Goal: Contribute content: Contribute content

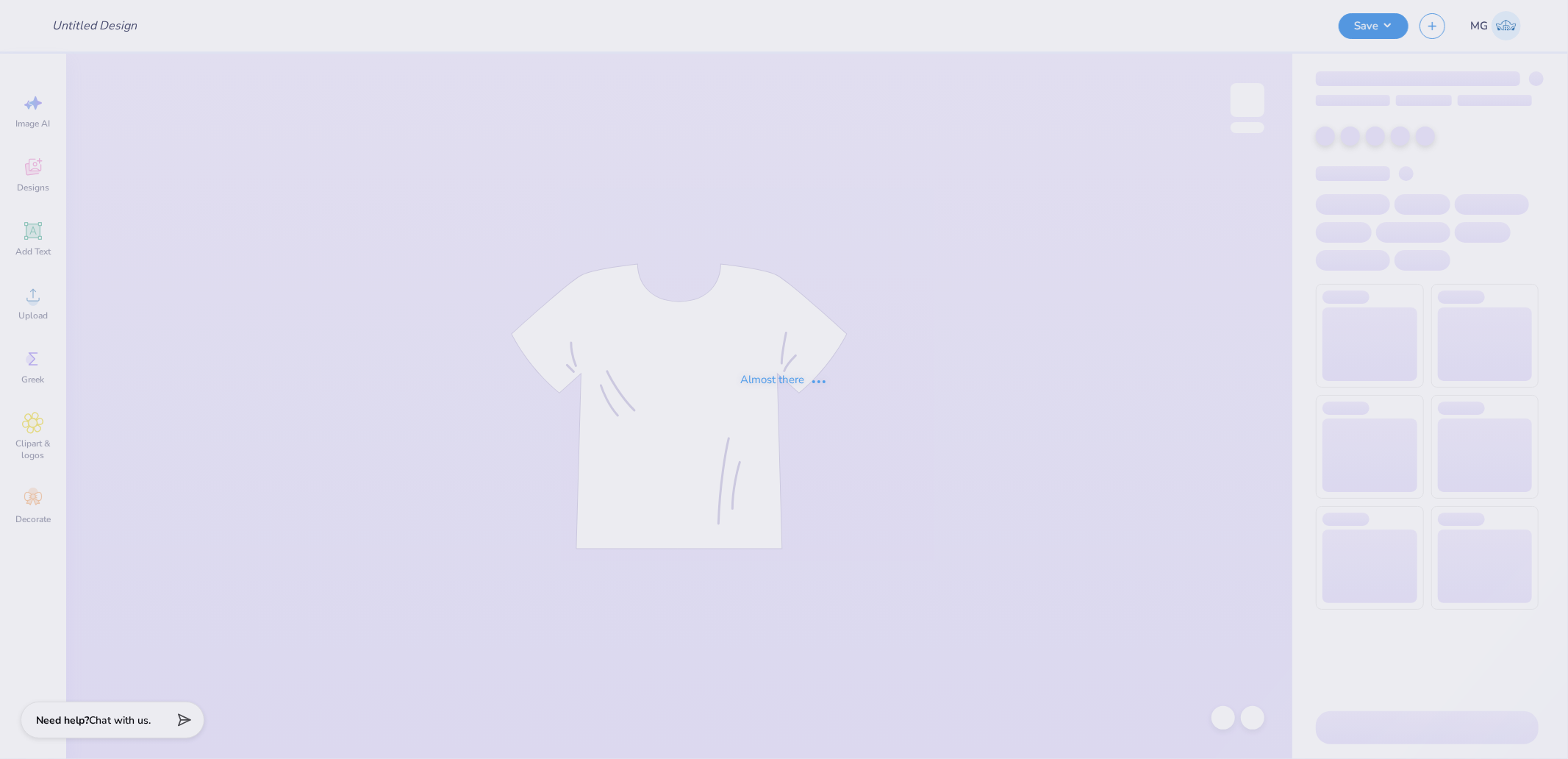
type input "Shirts for Panhellenic at [GEOGRAPHIC_DATA]"
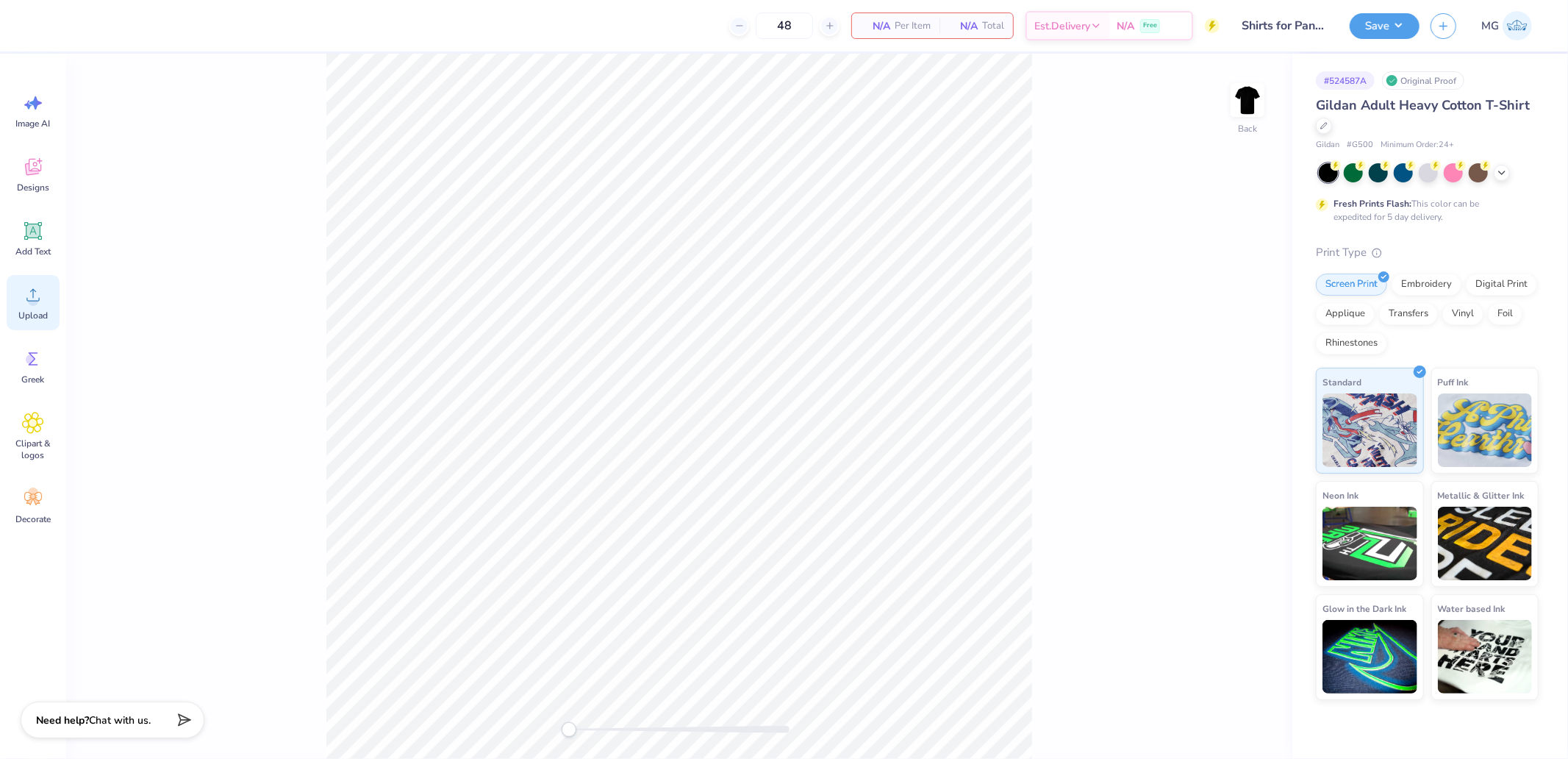
click at [34, 296] on circle at bounding box center [32, 300] width 10 height 10
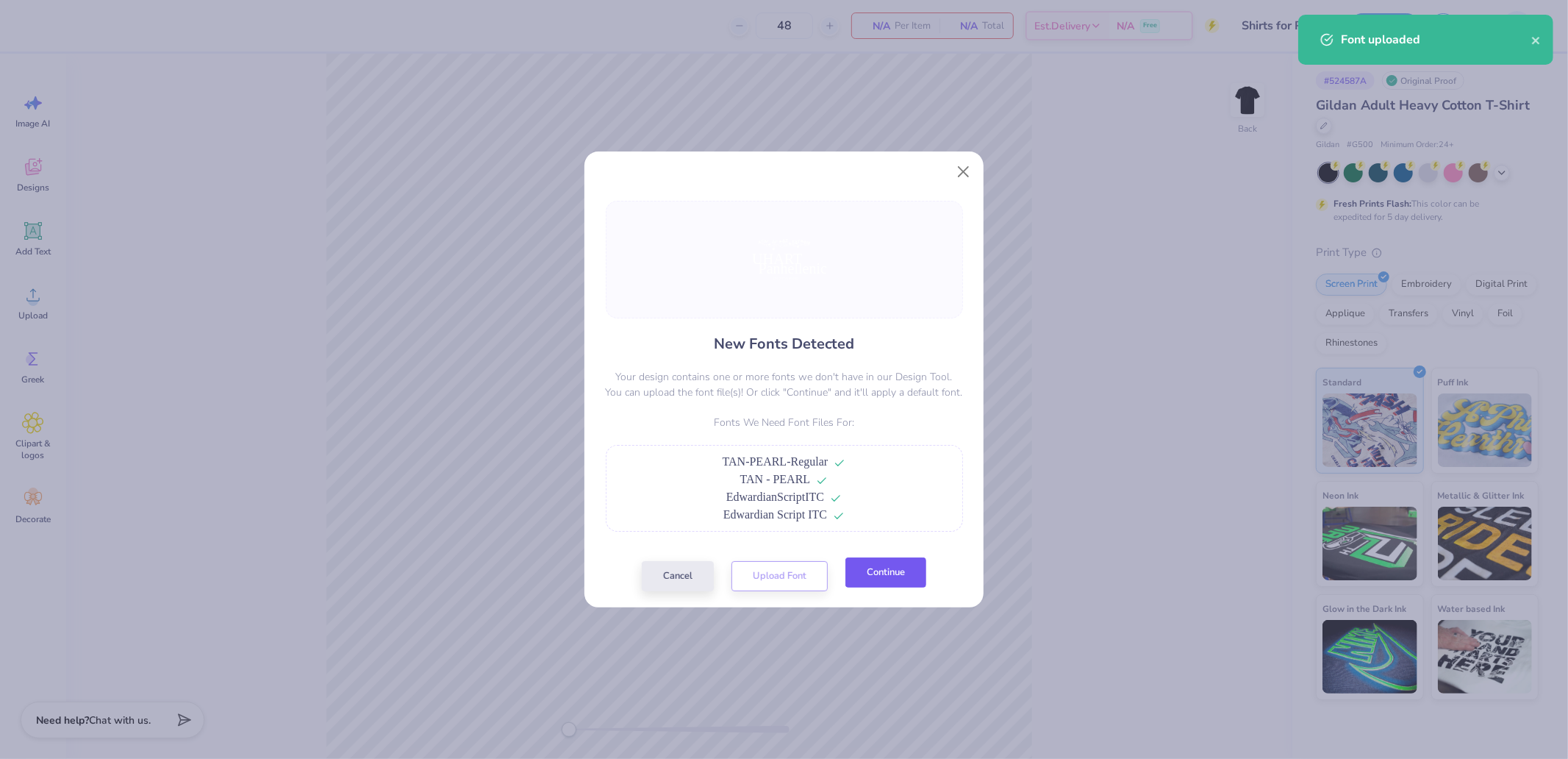
click at [875, 570] on button "Continue" at bounding box center [885, 572] width 80 height 30
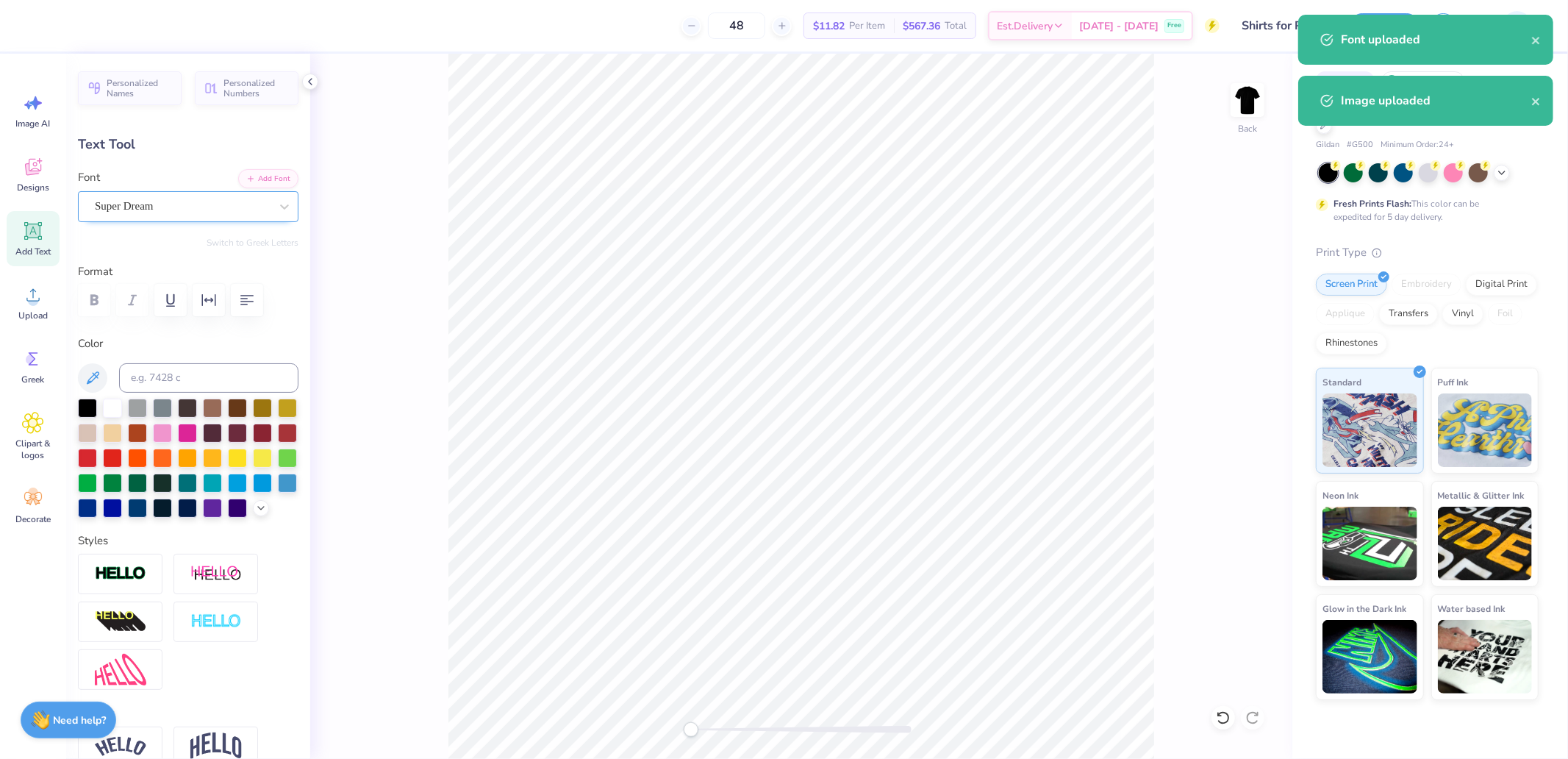
click at [137, 215] on div at bounding box center [182, 206] width 175 height 20
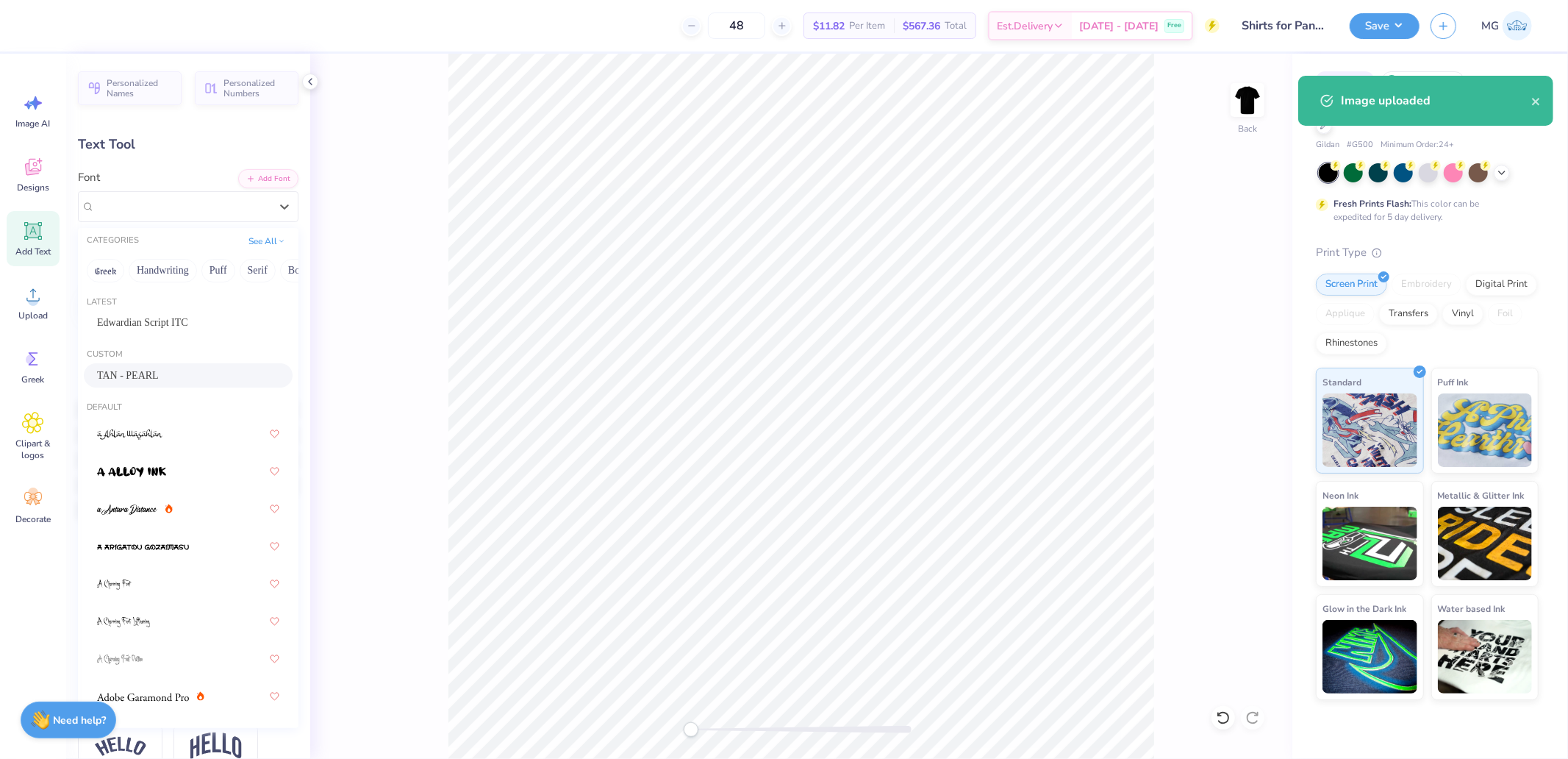
click at [136, 368] on span "TAN - PEARL" at bounding box center [127, 376] width 62 height 16
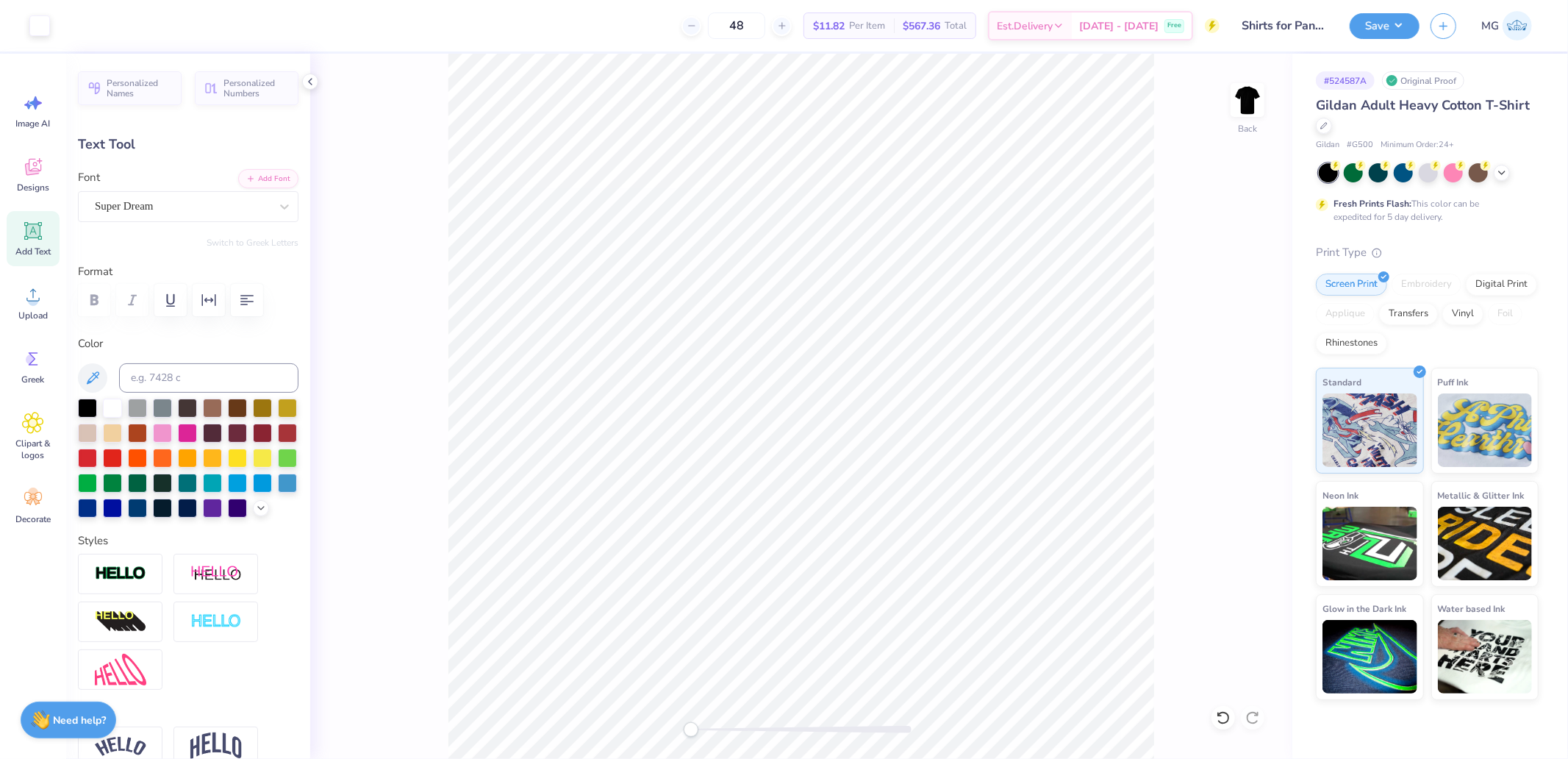
type input "13.86"
type input "13.94"
click at [166, 204] on div "Super Dream" at bounding box center [181, 206] width 177 height 23
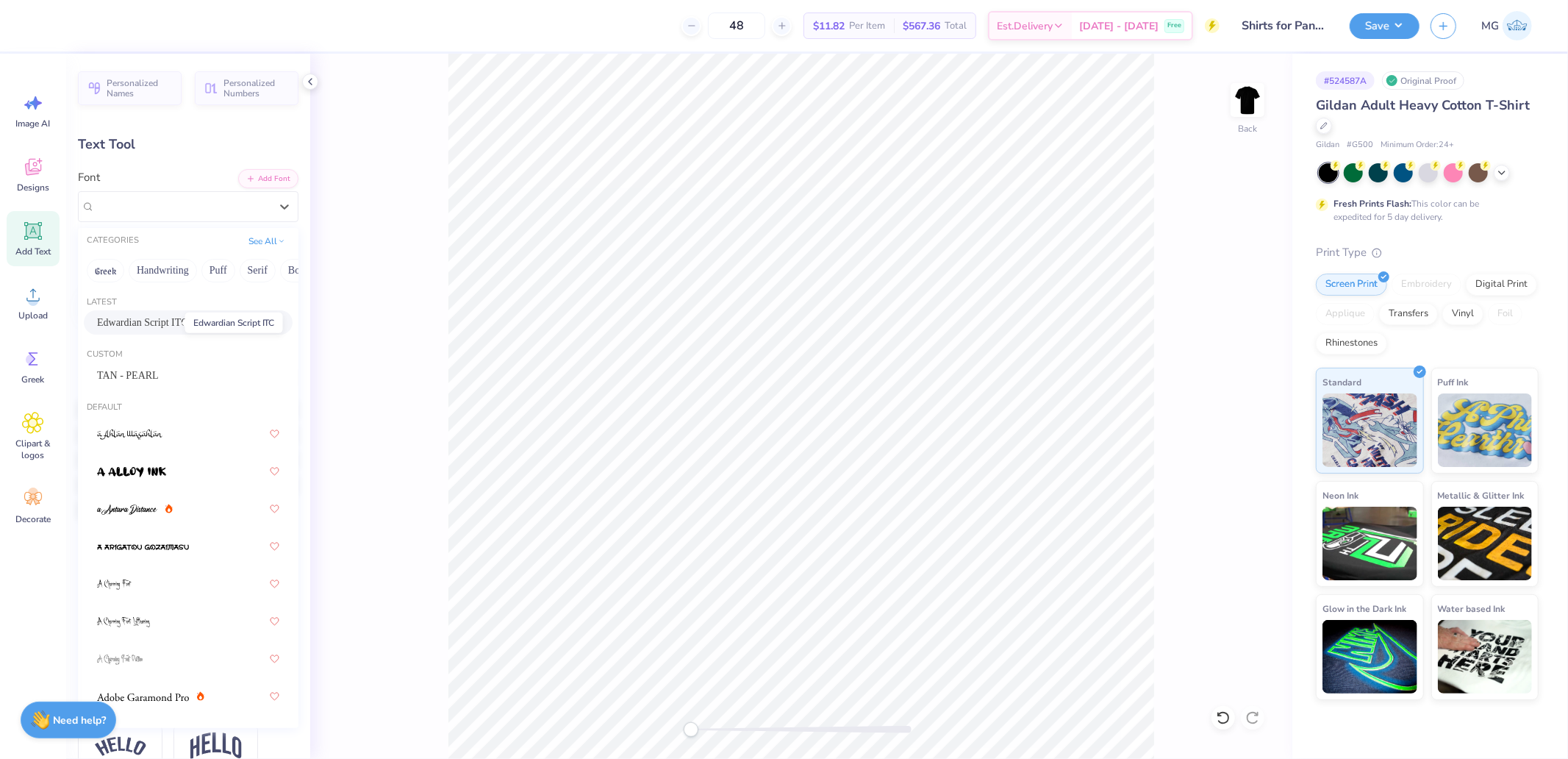
click at [153, 327] on span "Edwardian Script ITC" at bounding box center [142, 323] width 91 height 16
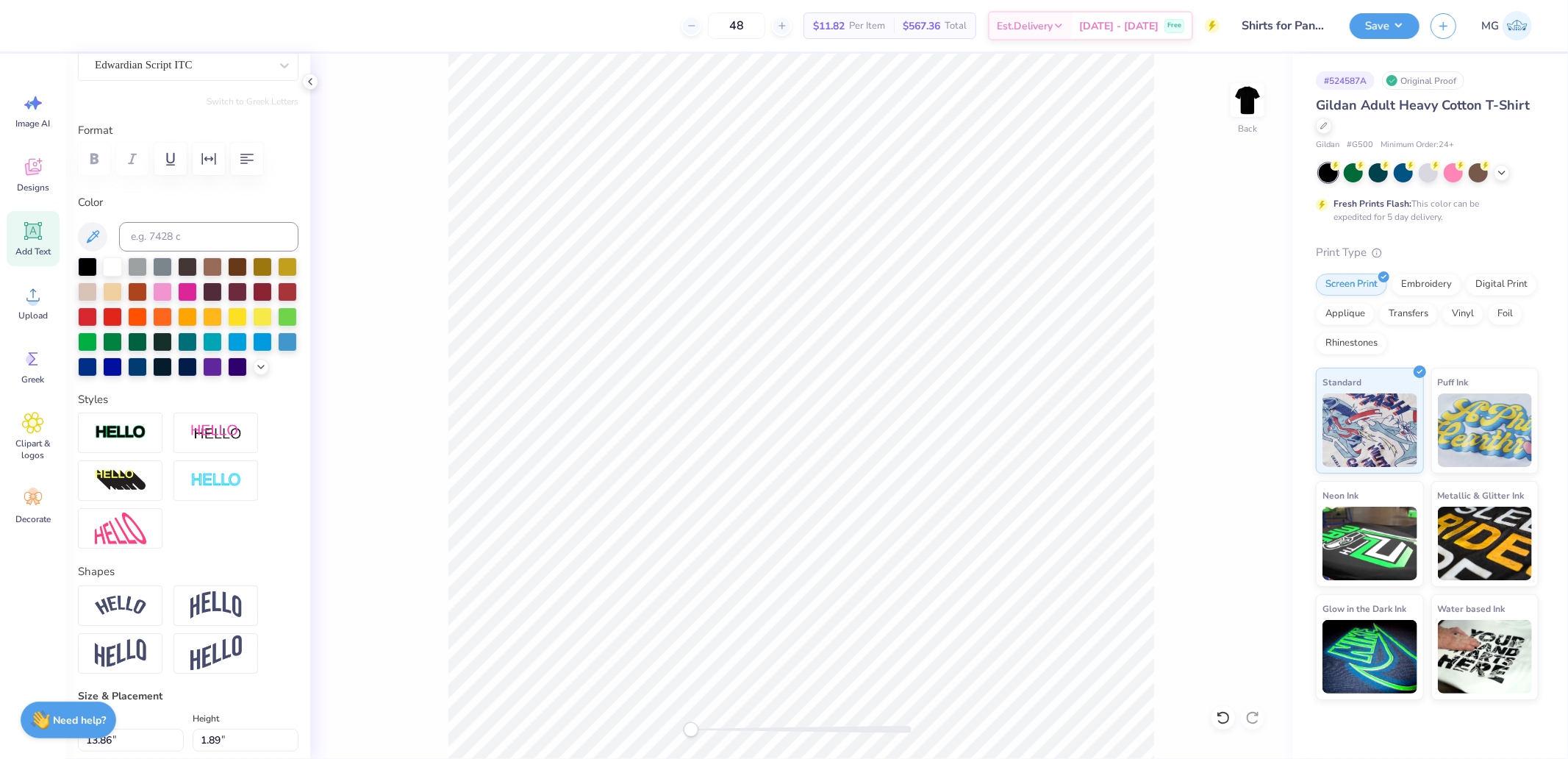
scroll to position [481, 0]
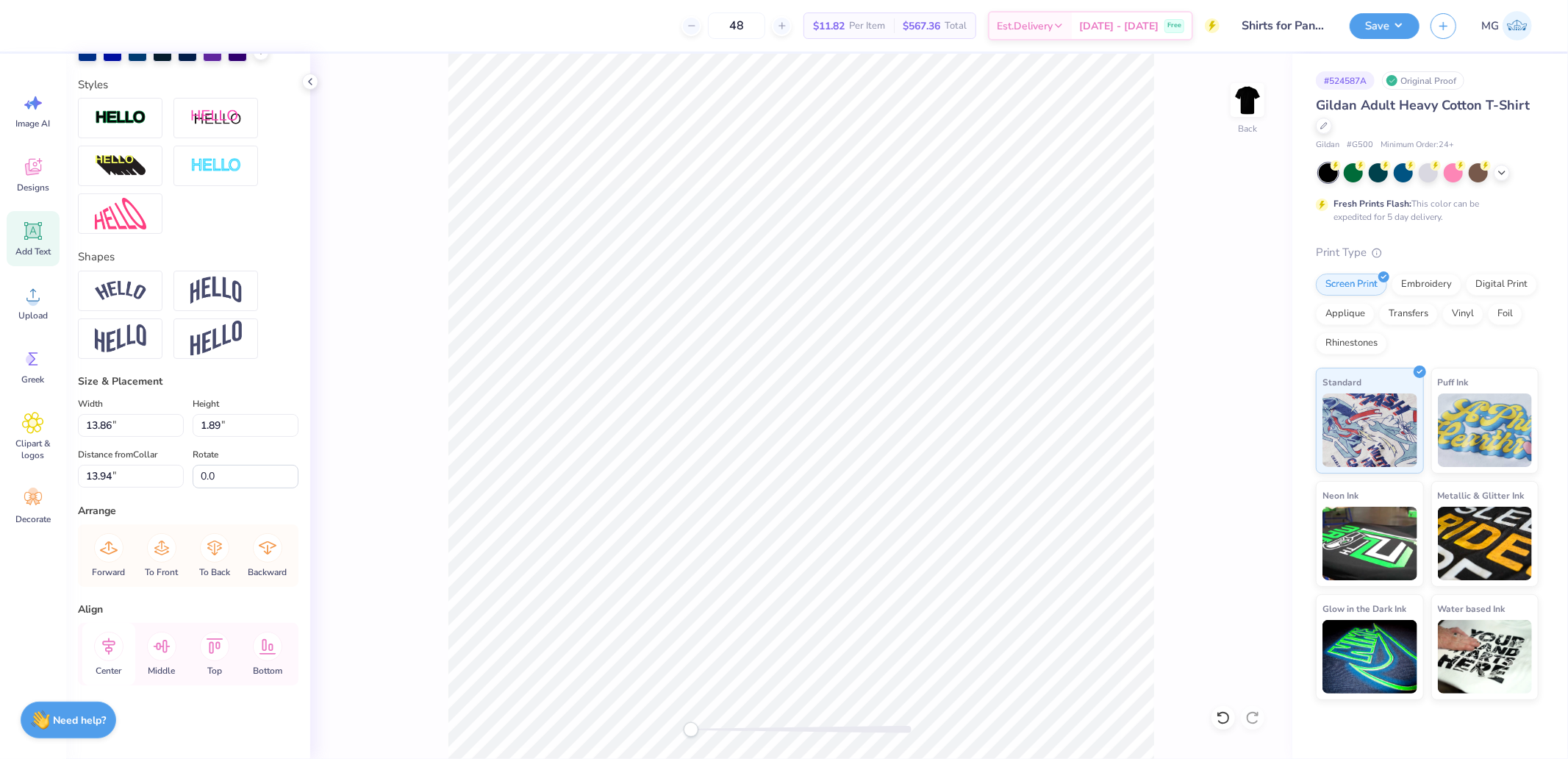
click at [115, 642] on icon at bounding box center [109, 646] width 29 height 29
type input "11.45"
type input "2.78"
type input "11.96"
click at [97, 639] on icon at bounding box center [109, 646] width 29 height 29
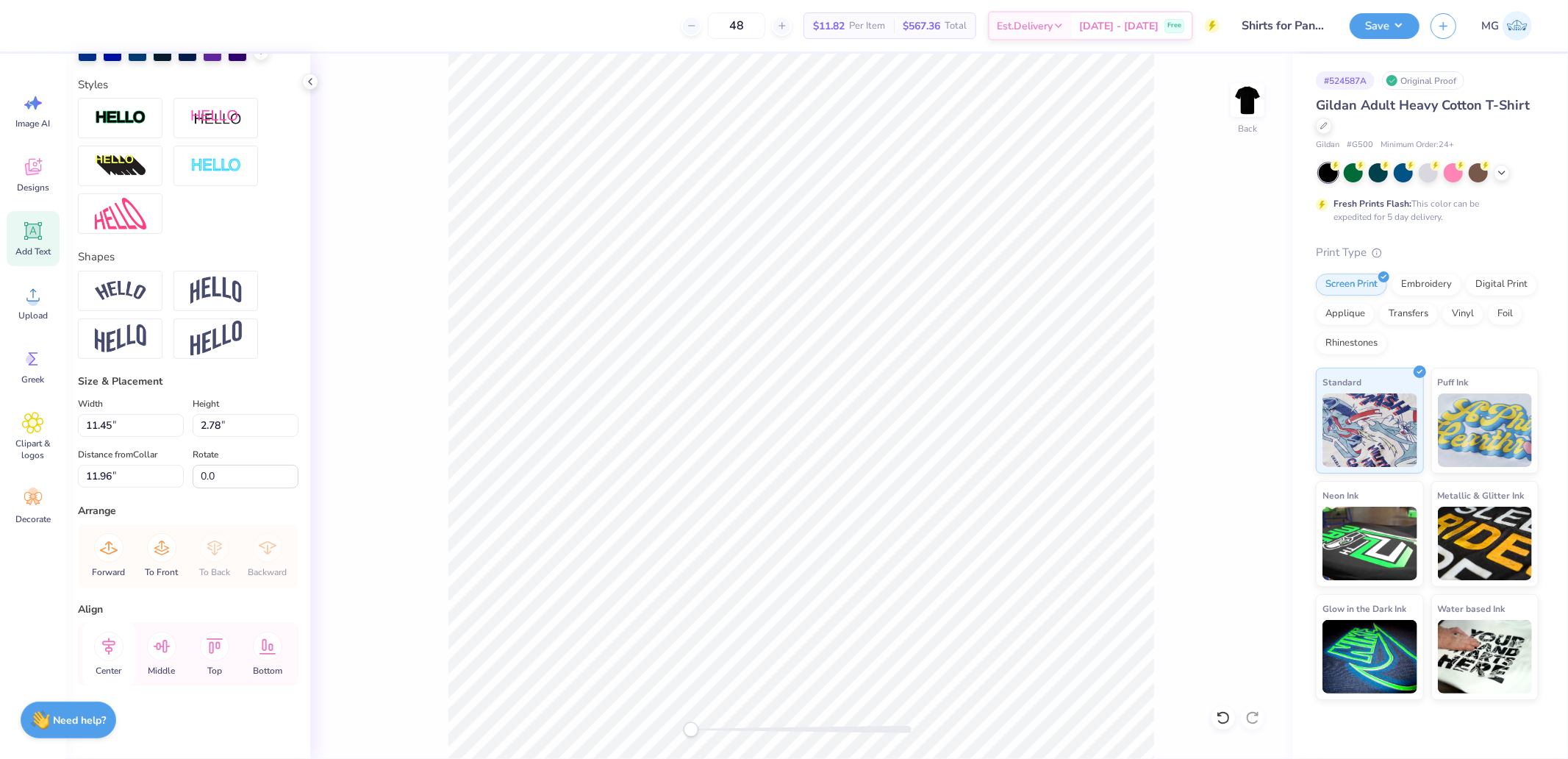
click at [114, 652] on icon at bounding box center [109, 646] width 29 height 29
type input "4.05"
type input "0.37"
type input "16.54"
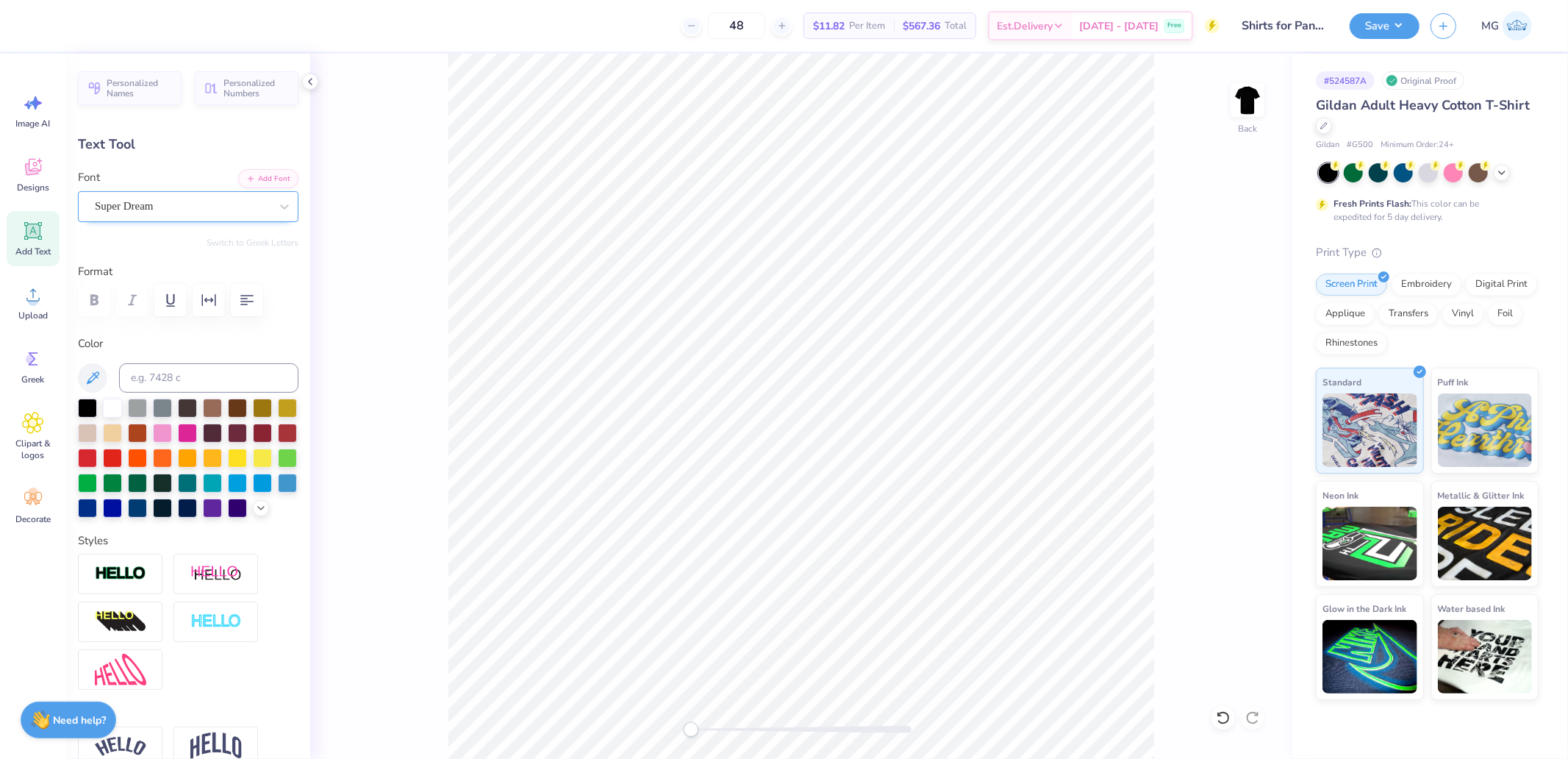
click at [158, 216] on div at bounding box center [182, 206] width 175 height 20
click at [155, 324] on span "Varsity Team" at bounding box center [126, 329] width 58 height 16
type input "vars"
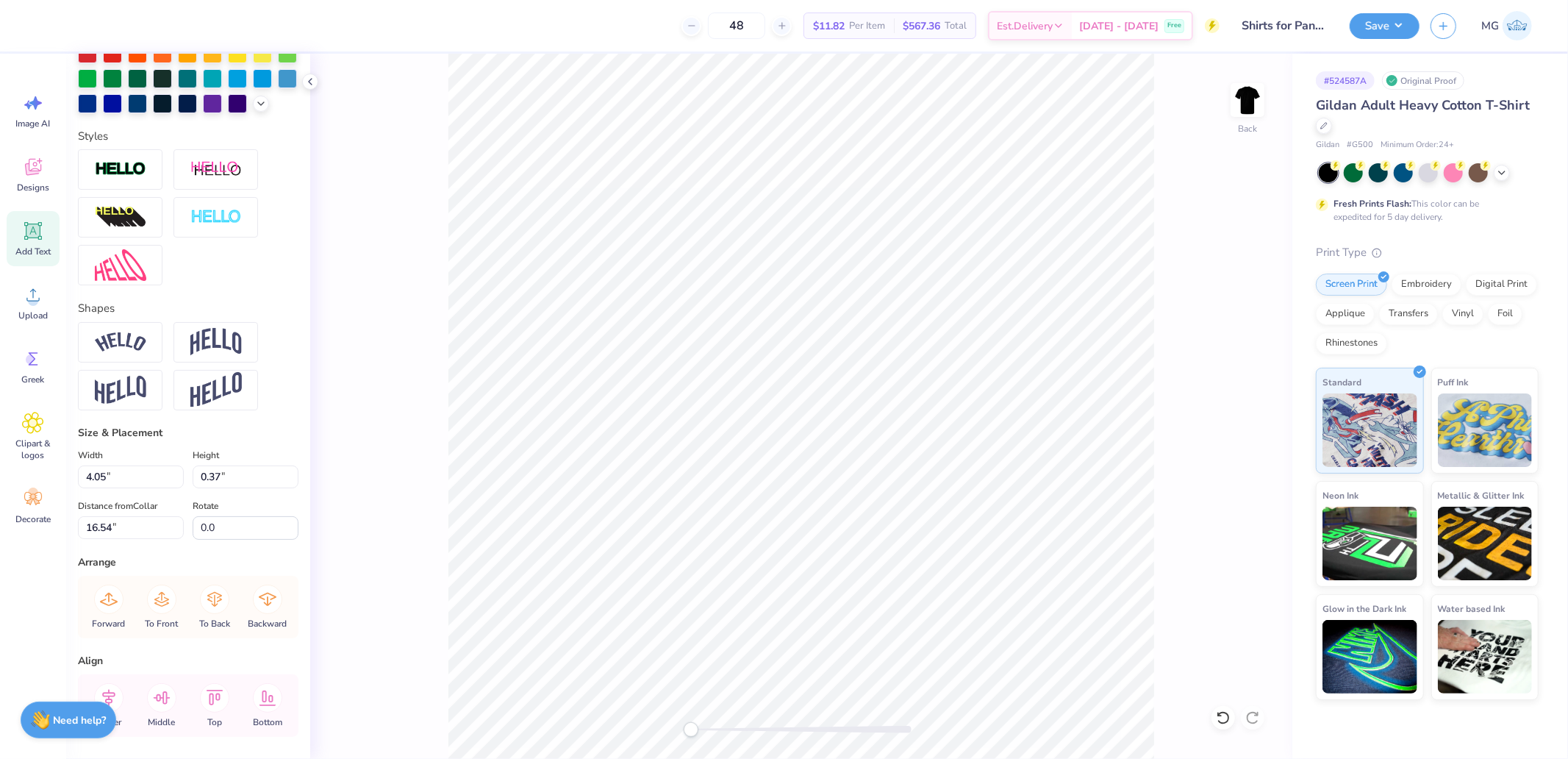
scroll to position [481, 0]
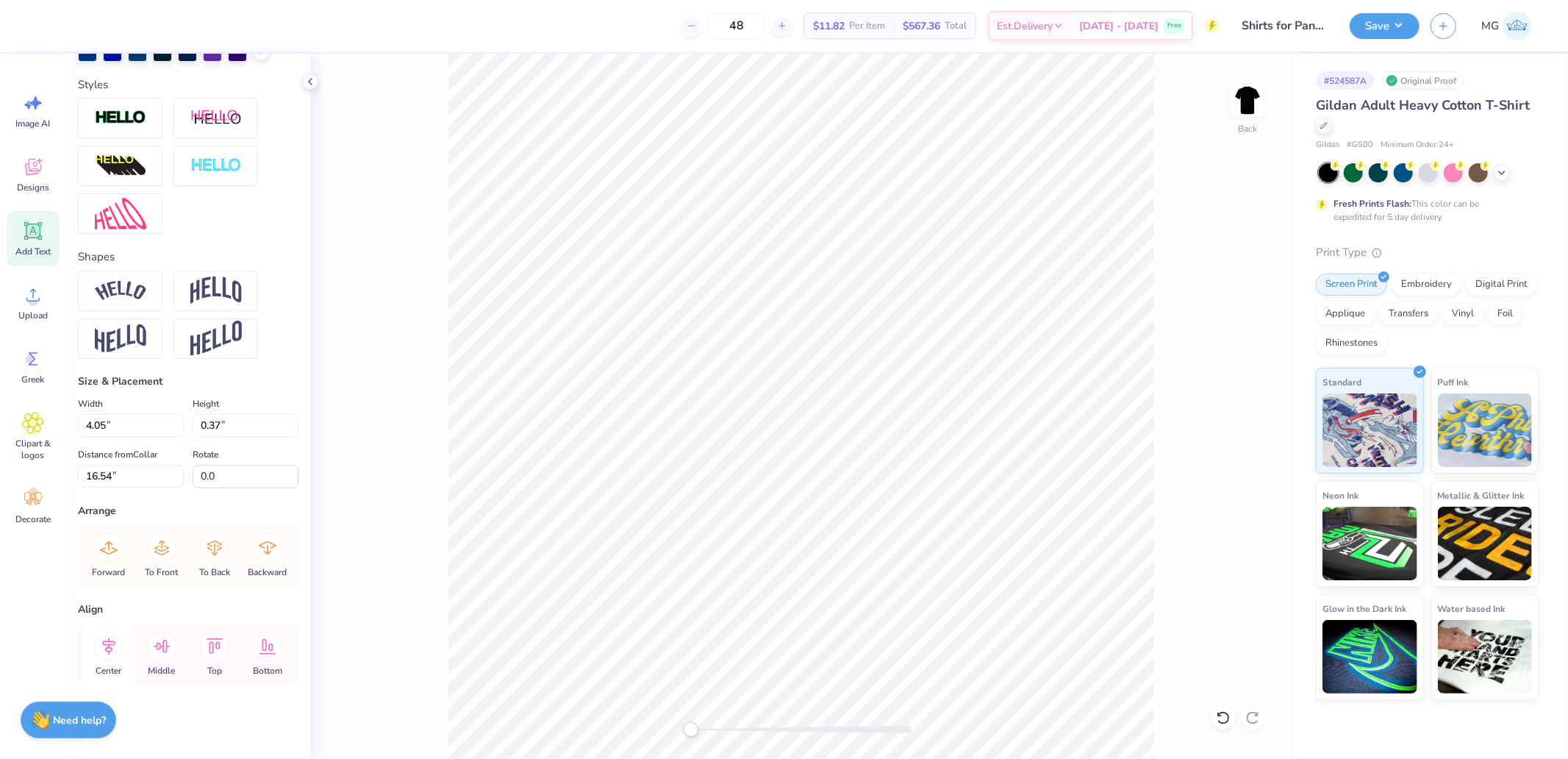
click at [113, 650] on icon at bounding box center [109, 646] width 29 height 29
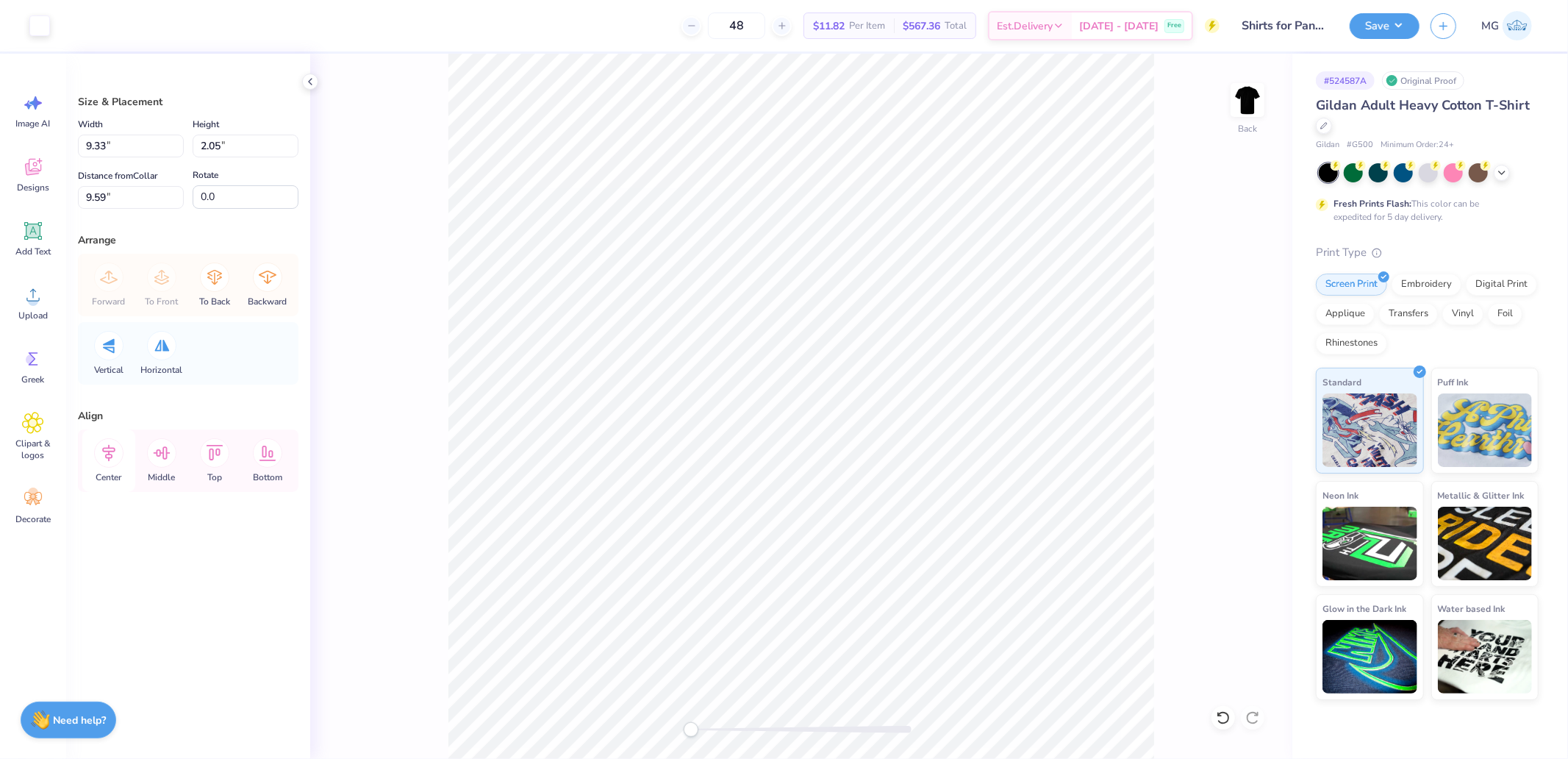
drag, startPoint x: 128, startPoint y: 448, endPoint x: 104, endPoint y: 449, distance: 24.0
click at [125, 448] on div "Center" at bounding box center [109, 461] width 53 height 63
click at [104, 449] on icon at bounding box center [108, 453] width 13 height 17
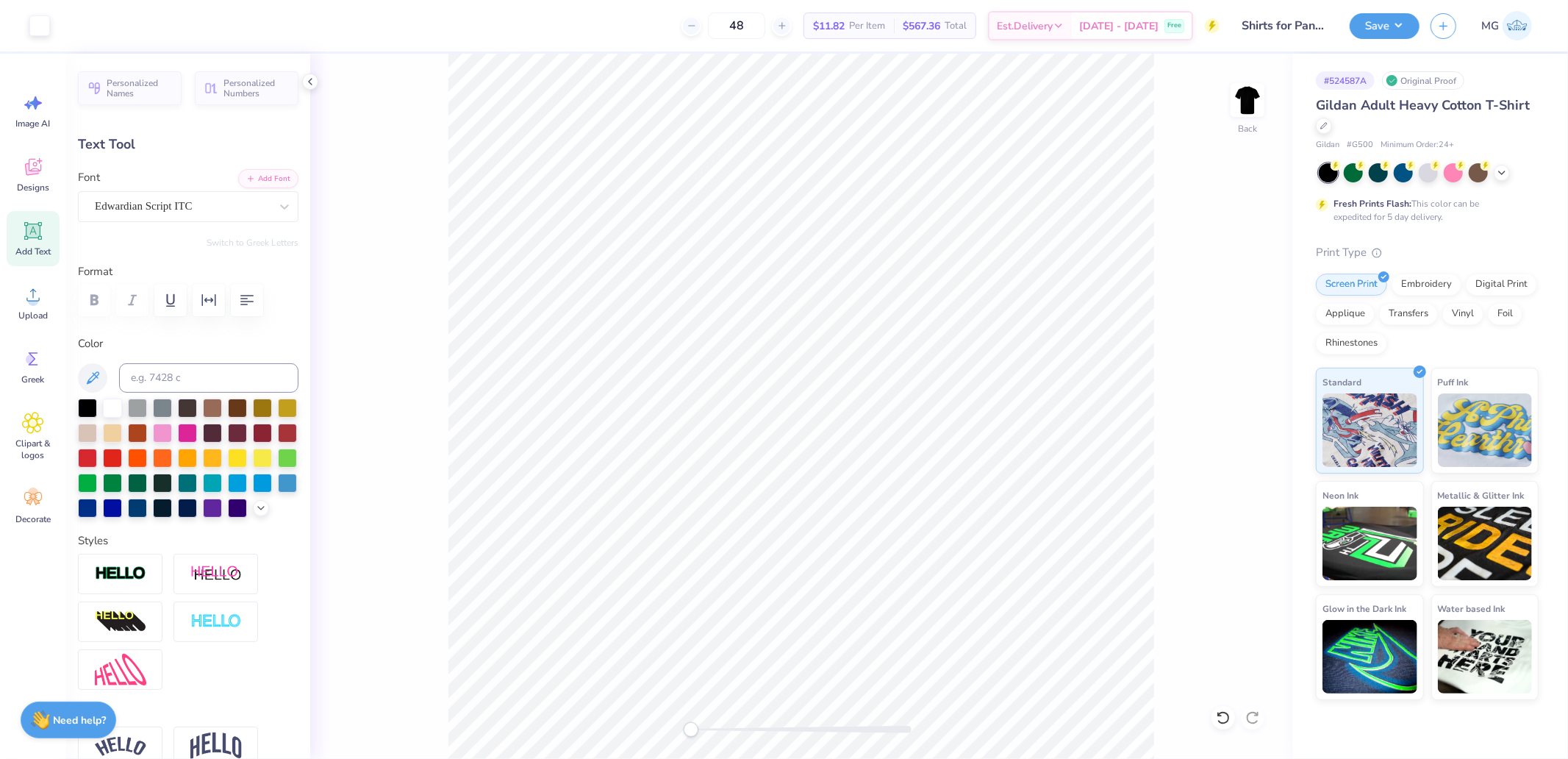
type input "9.02"
type input "1.80"
type input "14.04"
type input "3.96"
type input "0.34"
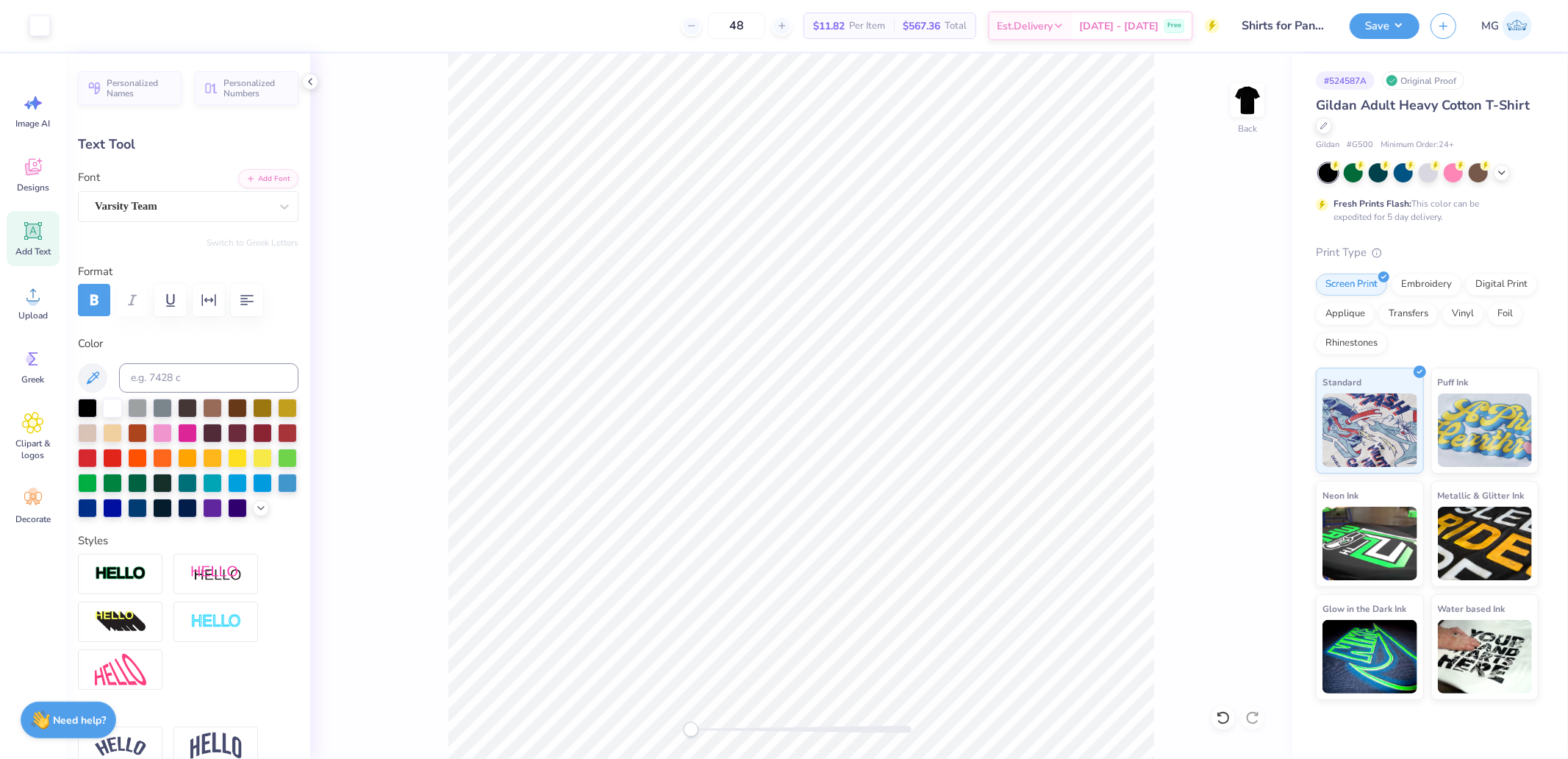
type input "16.54"
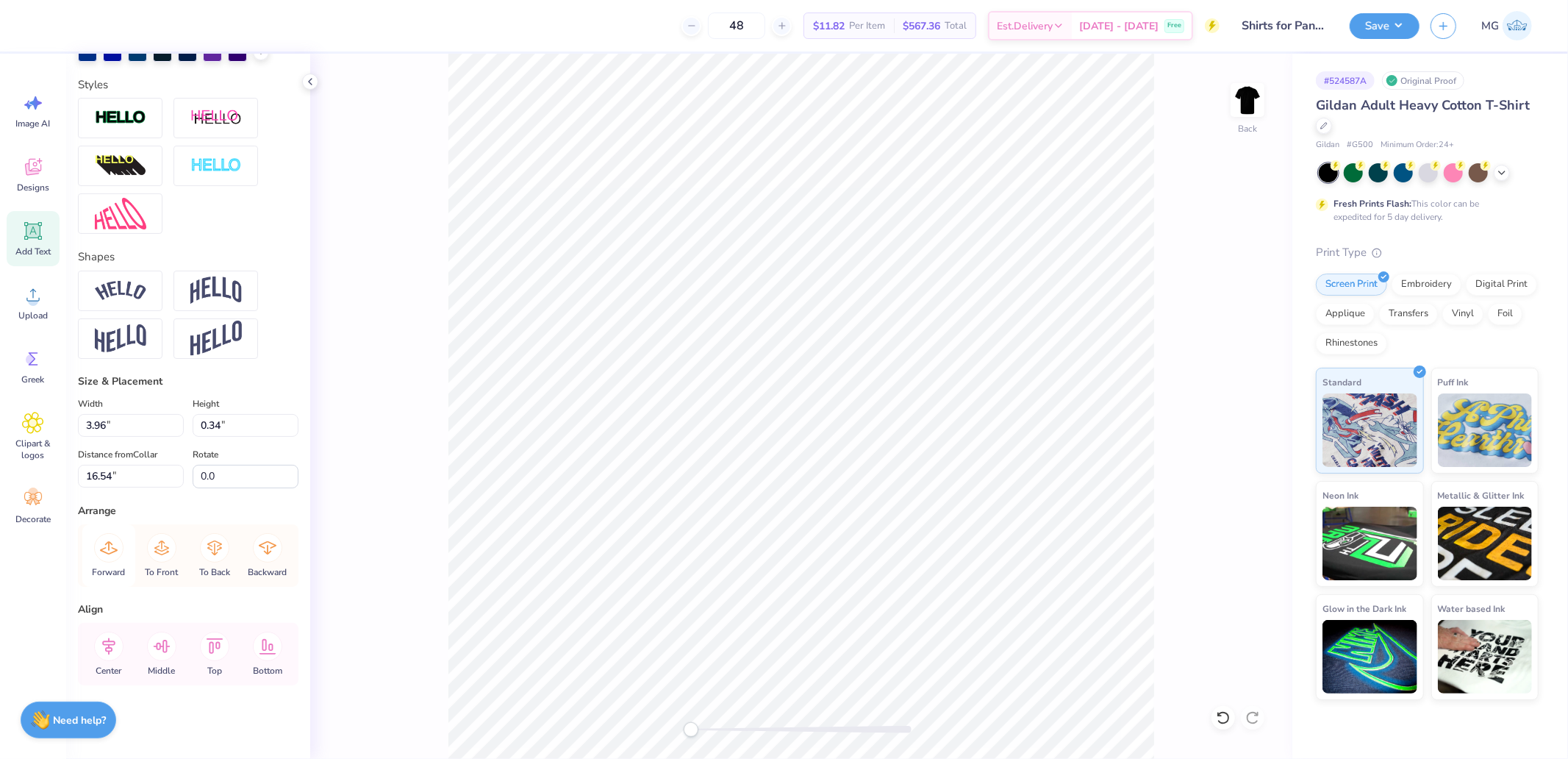
click at [110, 545] on icon at bounding box center [109, 548] width 29 height 29
click at [110, 651] on icon at bounding box center [108, 645] width 13 height 17
type input "9.02"
type input "1.80"
type input "14.42"
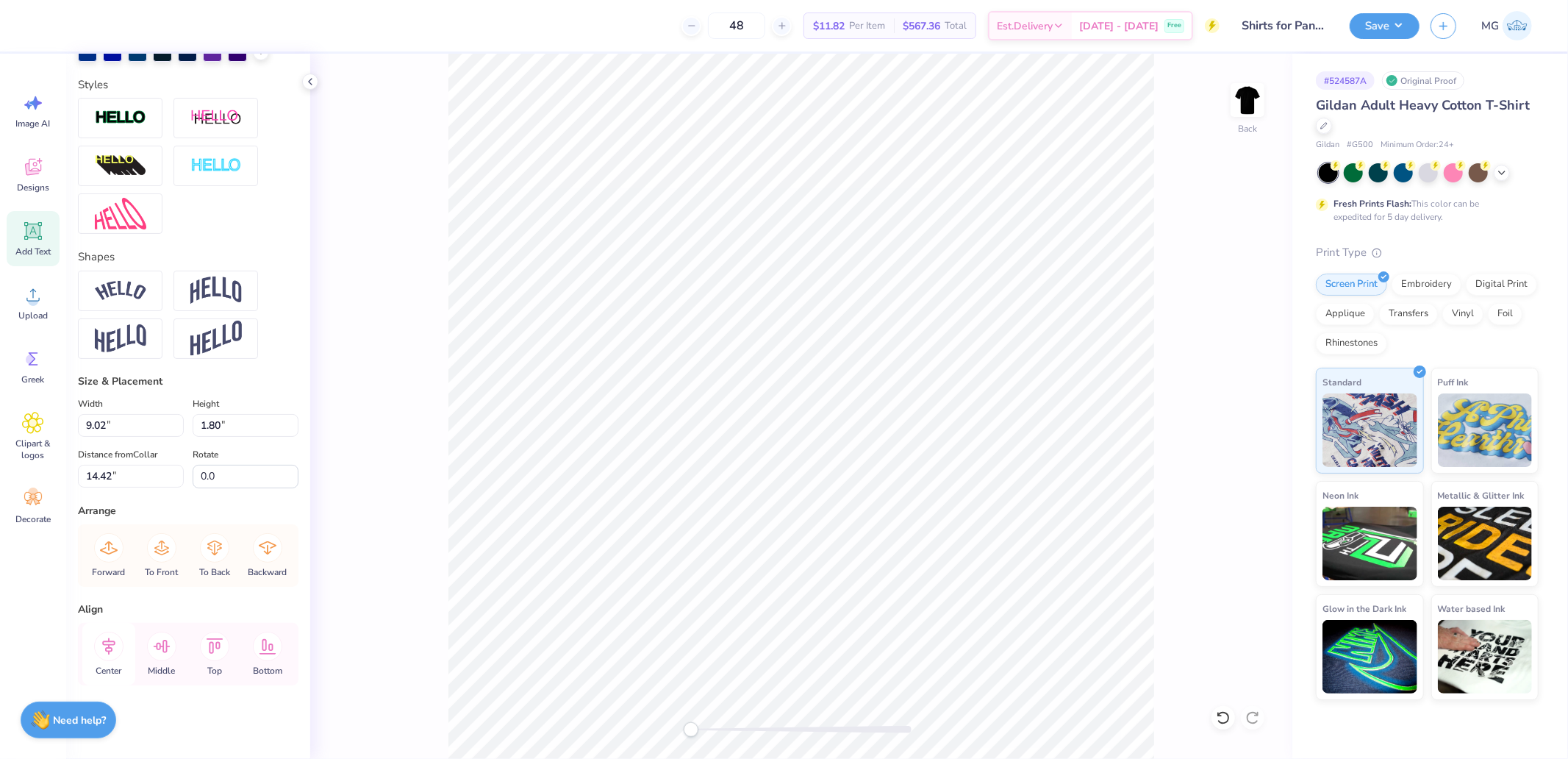
click at [115, 640] on icon at bounding box center [109, 646] width 29 height 29
type input "11.45"
type input "2.78"
type input "11.64"
click at [118, 639] on icon at bounding box center [109, 646] width 29 height 29
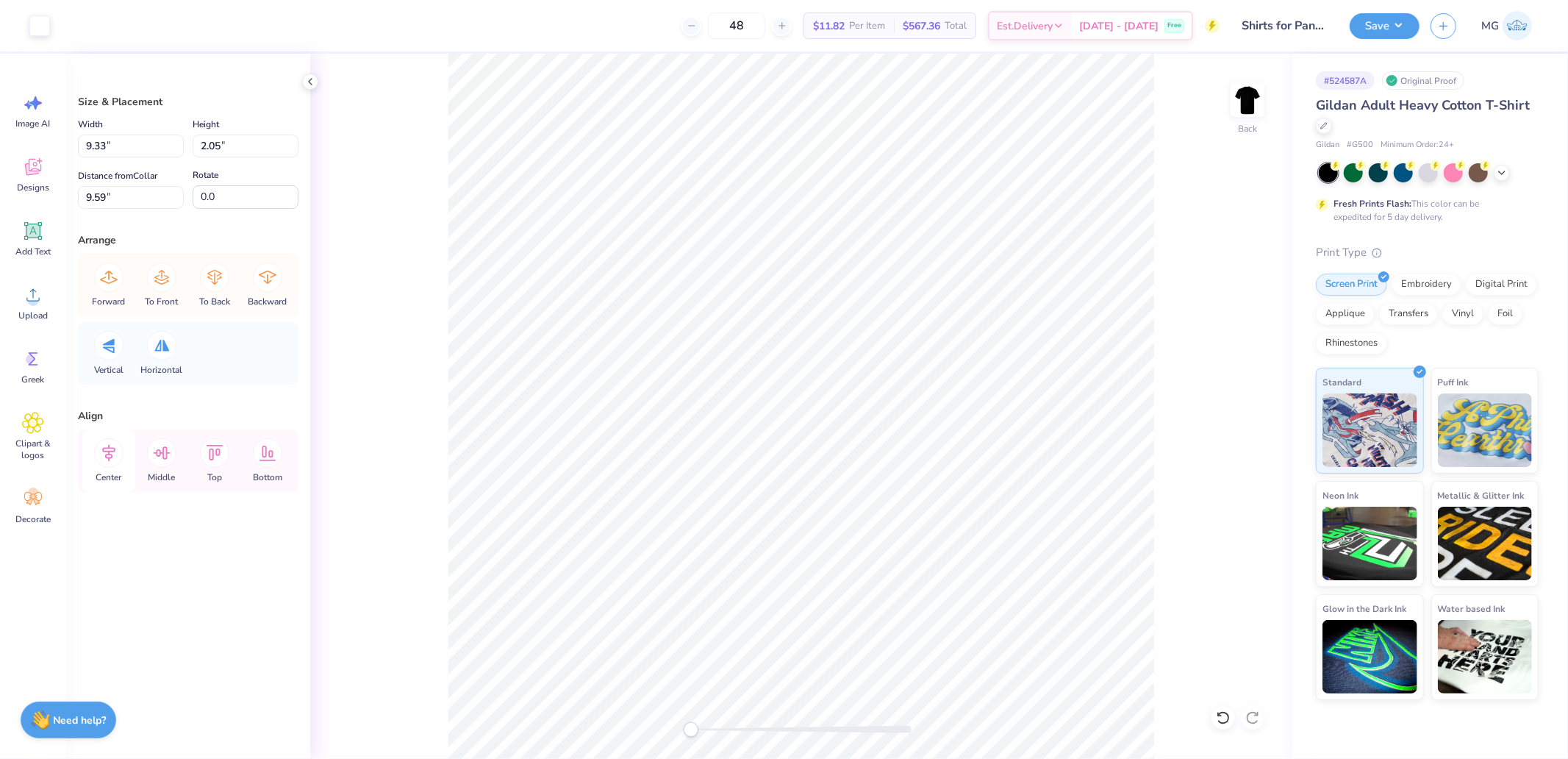
click at [118, 449] on icon at bounding box center [109, 453] width 29 height 29
type input "14.61"
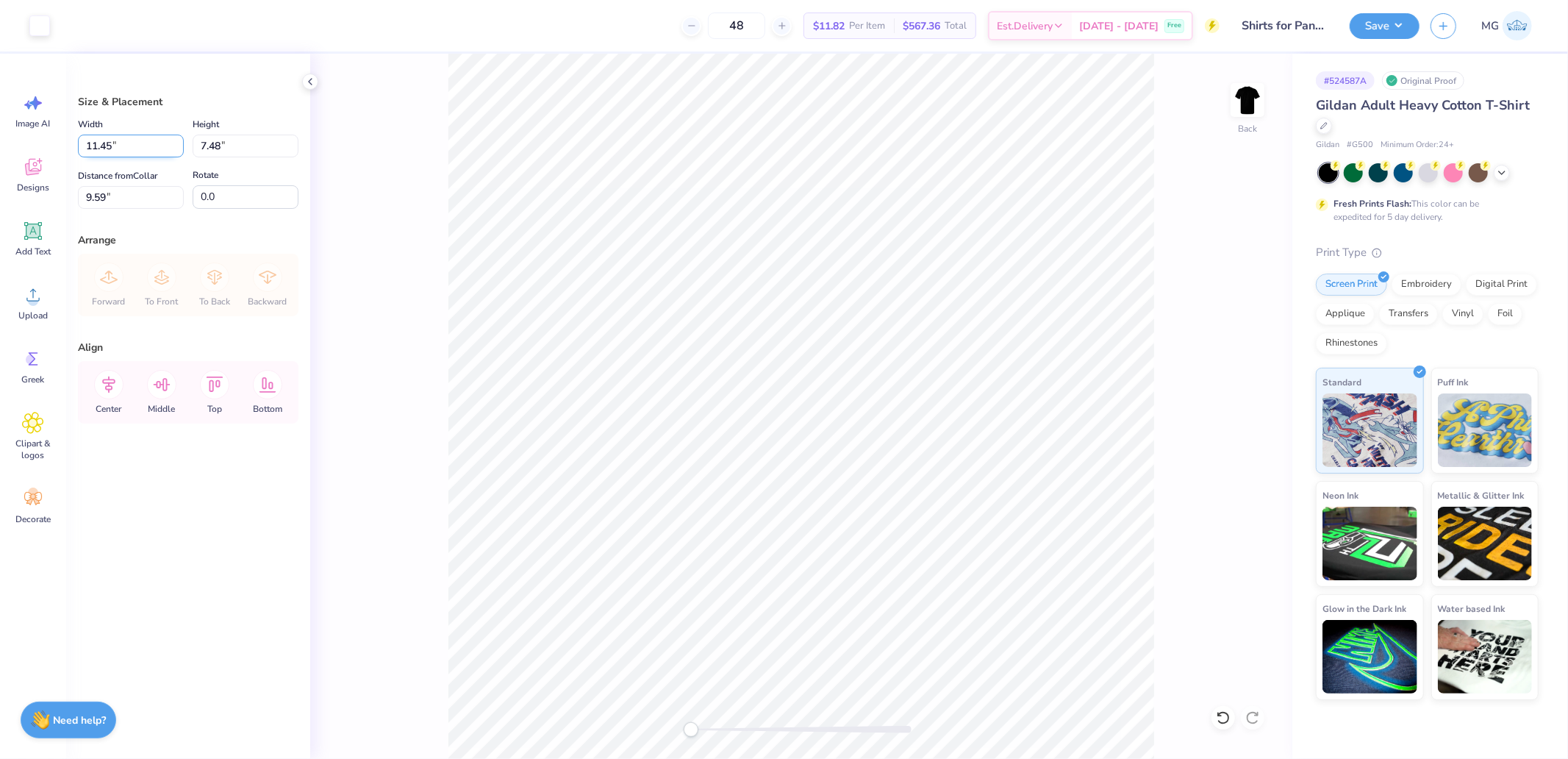
click at [132, 149] on input "11.45" at bounding box center [130, 145] width 106 height 23
type input "12.00"
type input "7.83"
click at [138, 198] on input "9.41" at bounding box center [130, 197] width 106 height 23
type input "3.00"
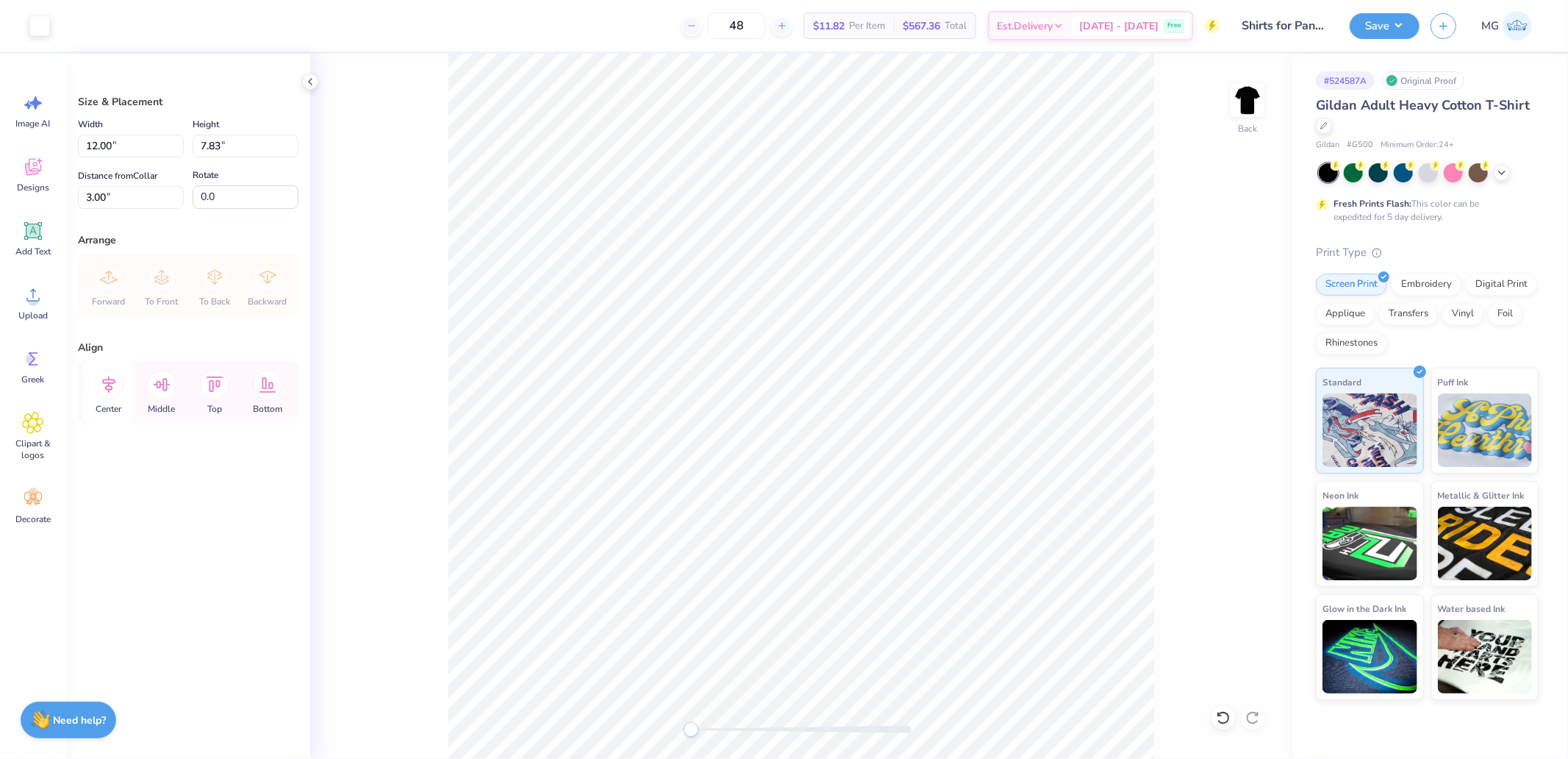
click at [110, 386] on icon at bounding box center [108, 384] width 13 height 17
drag, startPoint x: 1405, startPoint y: 10, endPoint x: 1403, endPoint y: 25, distance: 15.1
click at [1406, 10] on div "Save MG" at bounding box center [1459, 25] width 219 height 51
click at [1401, 23] on button "Save" at bounding box center [1385, 24] width 70 height 25
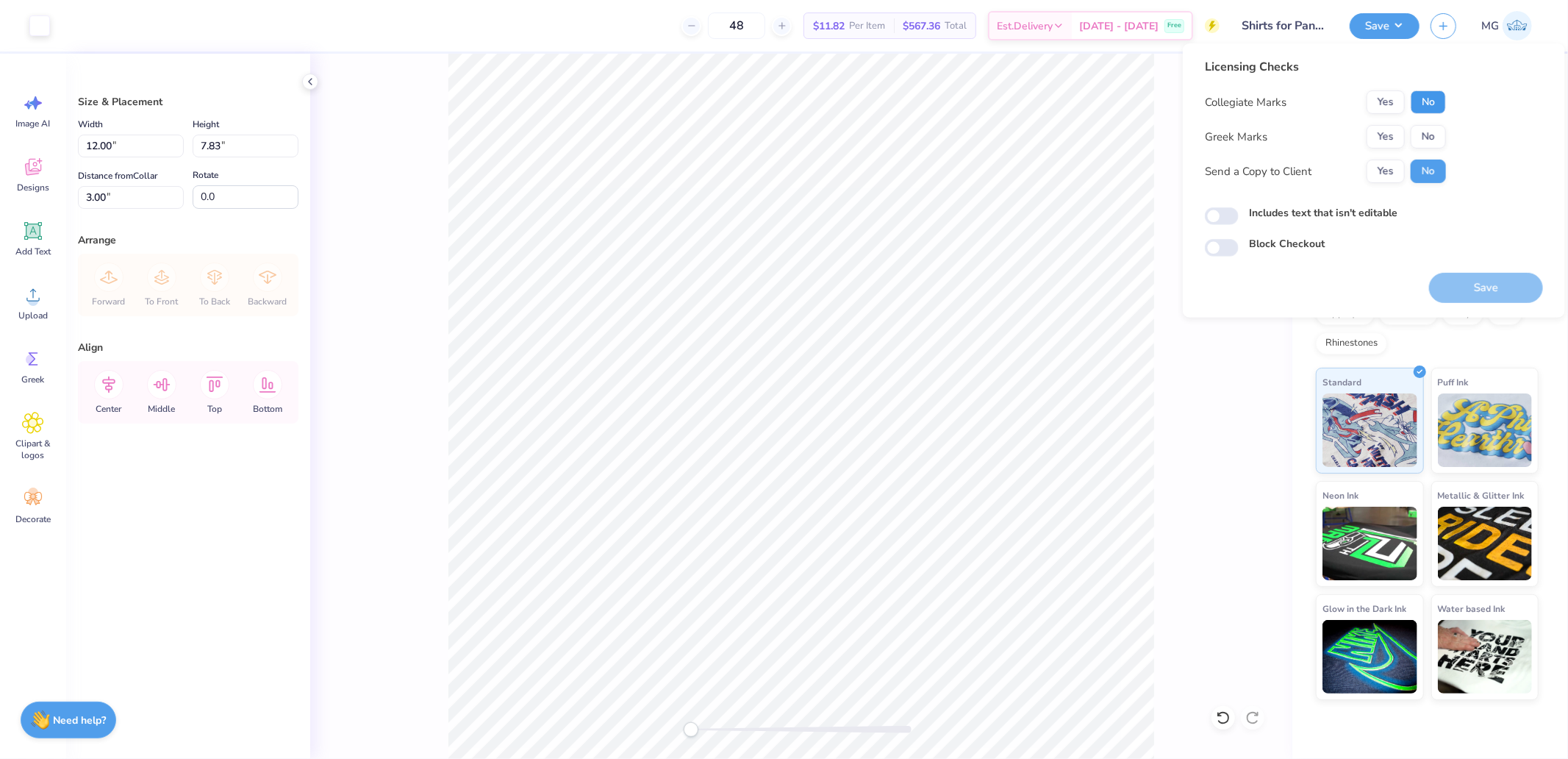
click at [1433, 94] on button "No" at bounding box center [1429, 102] width 35 height 24
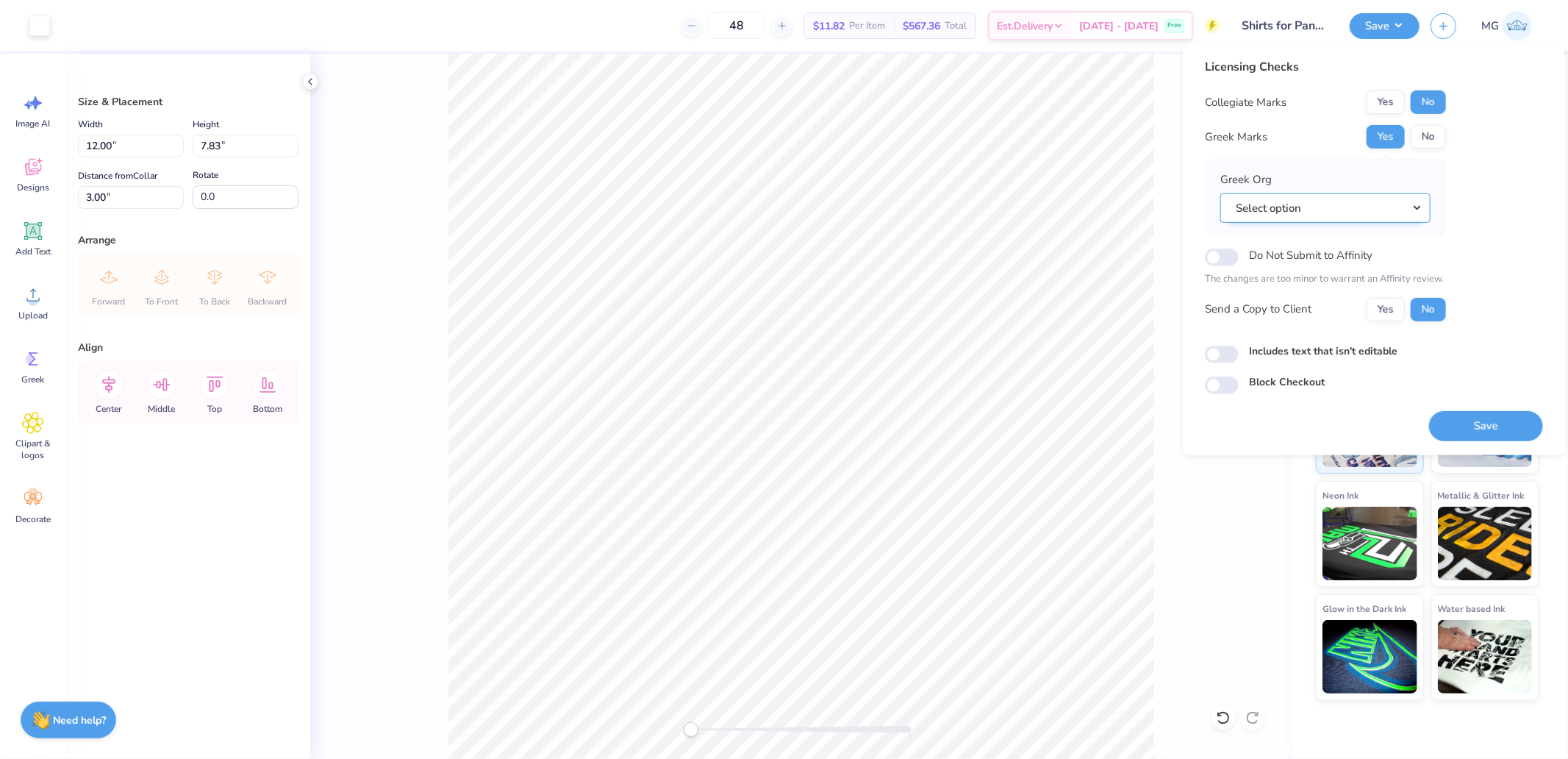
click at [1263, 215] on button "Select option" at bounding box center [1326, 207] width 210 height 30
click at [1329, 214] on button "Select option" at bounding box center [1326, 207] width 210 height 30
click at [1365, 216] on button "Select option" at bounding box center [1326, 207] width 210 height 30
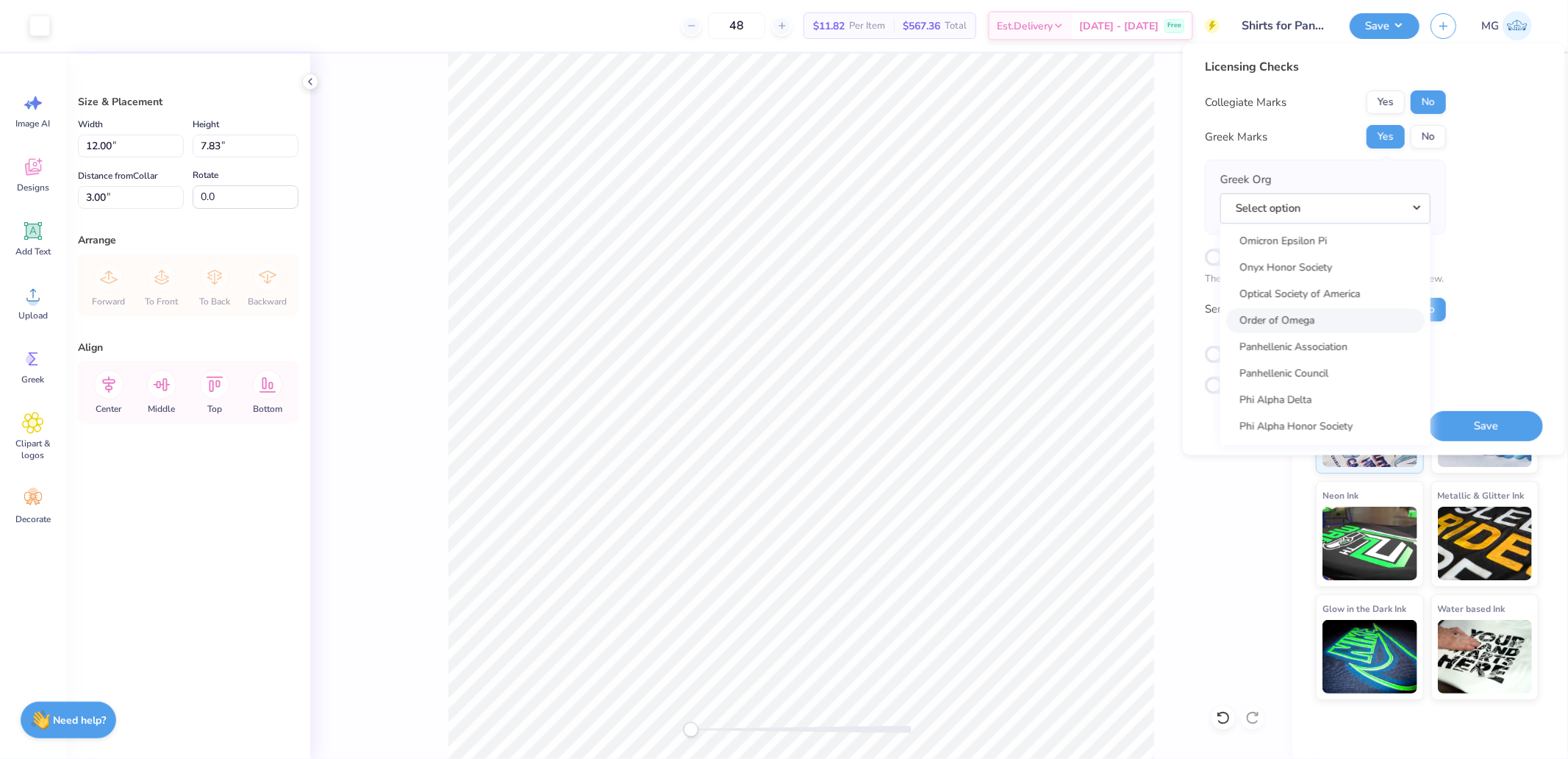
scroll to position [7360, 0]
click at [1329, 308] on link "Panhellenic Association" at bounding box center [1326, 320] width 198 height 25
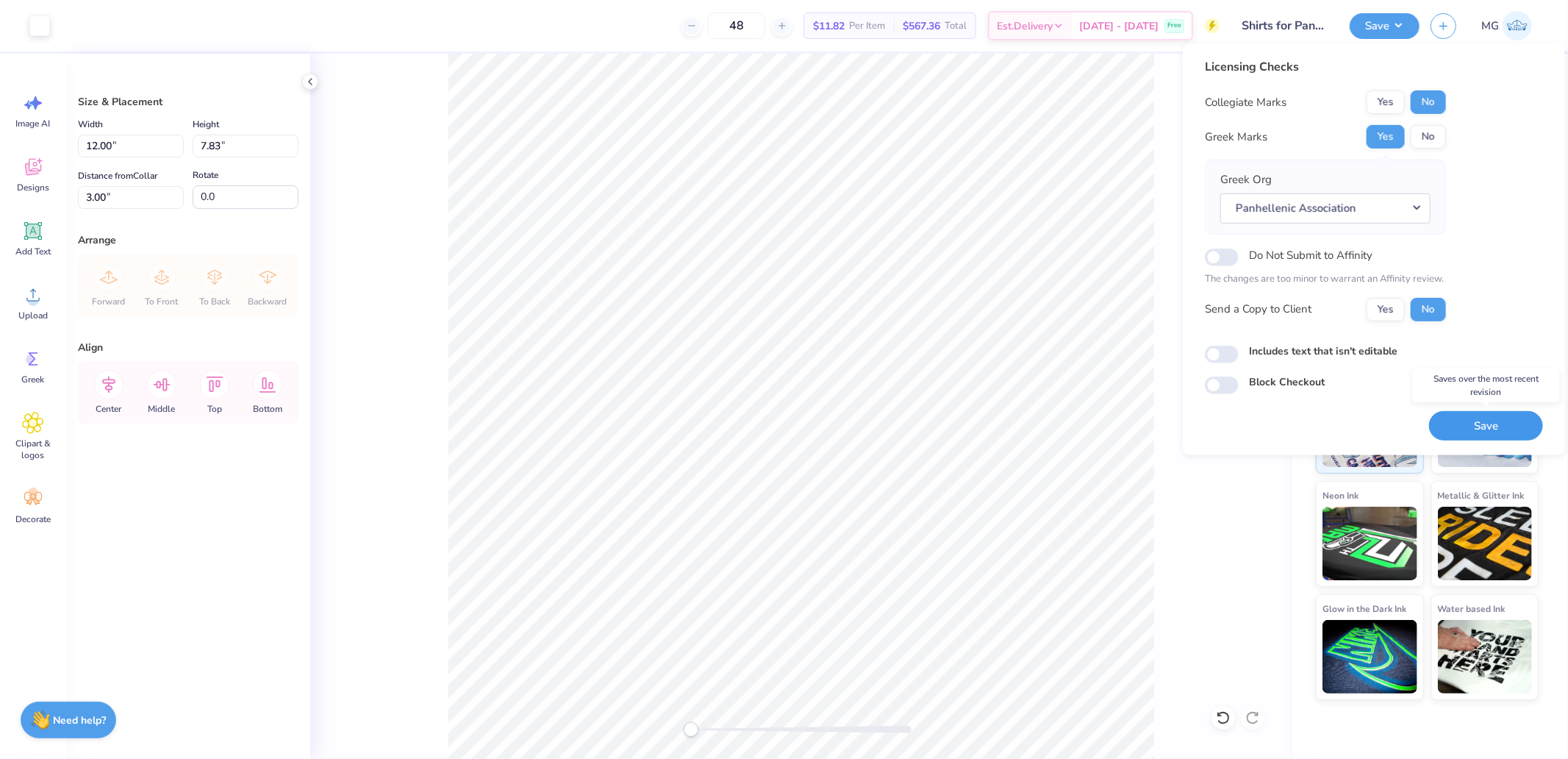
click at [1479, 430] on button "Save" at bounding box center [1487, 425] width 114 height 30
